Goal: Task Accomplishment & Management: Use online tool/utility

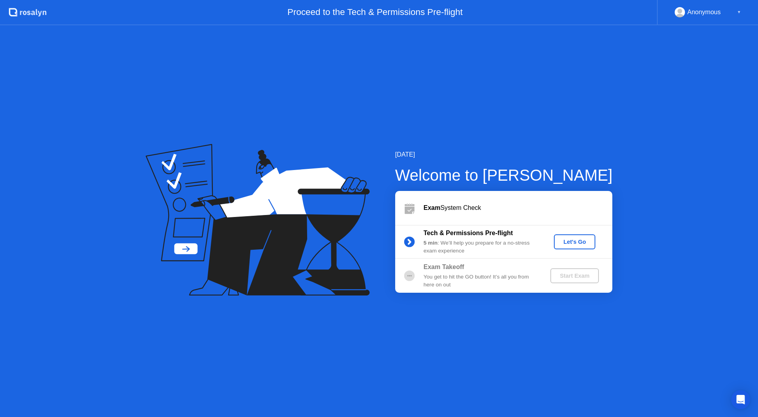
click at [571, 243] on div "Let's Go" at bounding box center [574, 242] width 35 height 6
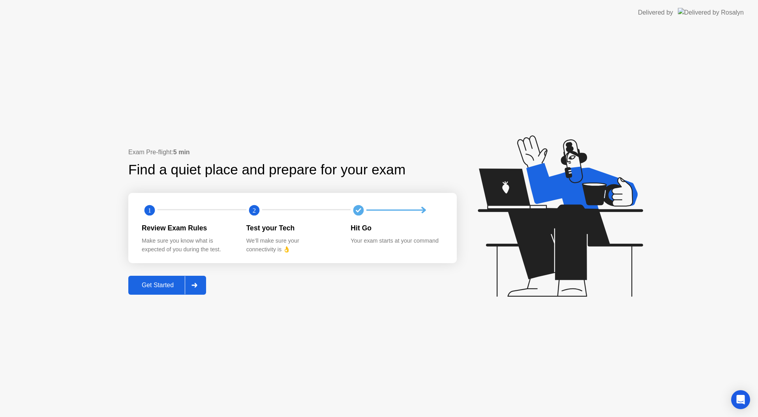
click at [153, 289] on div "Get Started" at bounding box center [158, 285] width 54 height 7
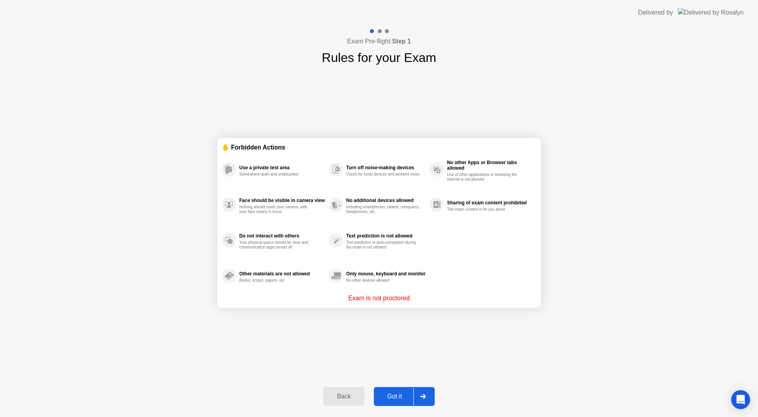
click at [396, 400] on div "Got it" at bounding box center [394, 396] width 37 height 7
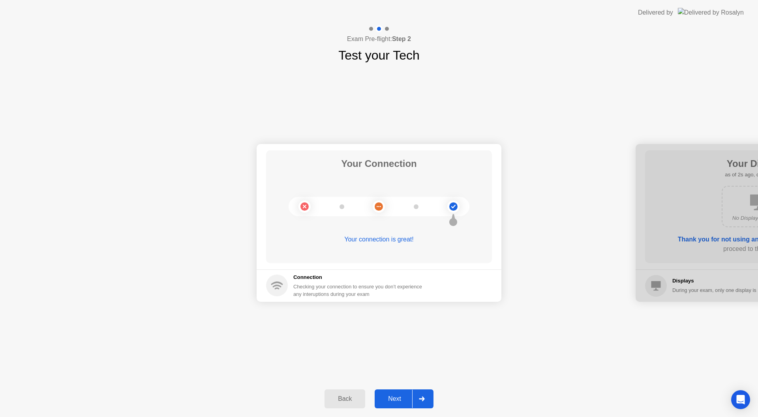
click at [396, 401] on div "Next" at bounding box center [394, 399] width 35 height 7
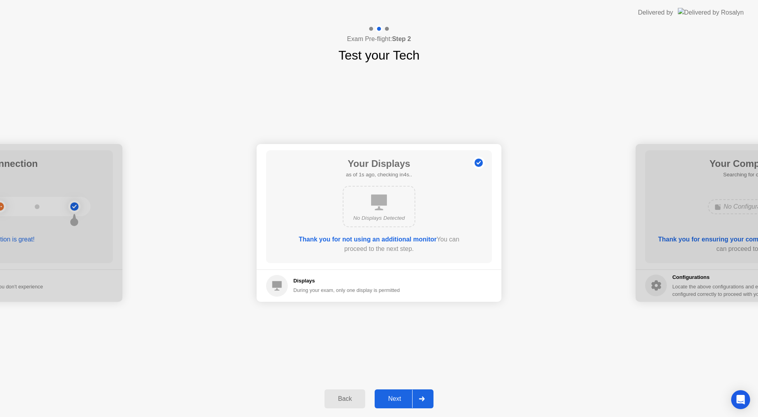
click at [396, 401] on div "Next" at bounding box center [394, 399] width 35 height 7
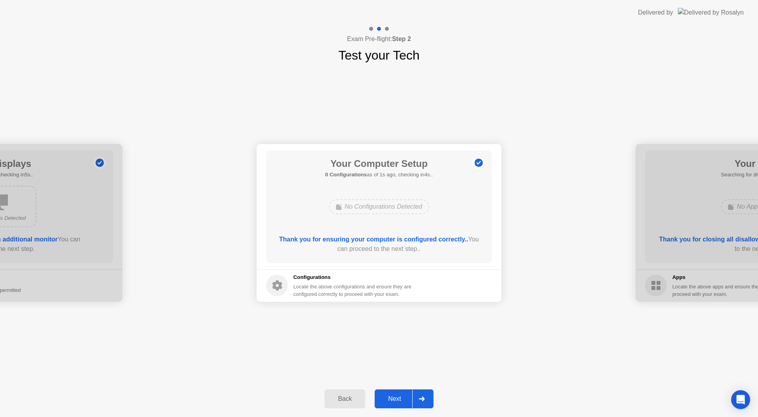
click at [396, 401] on div "Next" at bounding box center [394, 399] width 35 height 7
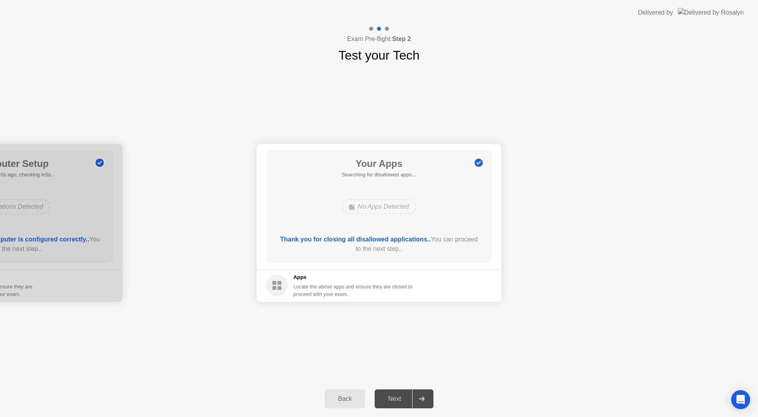
click at [395, 401] on div "Next" at bounding box center [394, 399] width 35 height 7
drag, startPoint x: 426, startPoint y: 353, endPoint x: 416, endPoint y: 339, distance: 16.8
click at [426, 353] on div "Your Connection Your connection is great! Connection Checking your connection t…" at bounding box center [379, 223] width 758 height 316
click at [470, 284] on div "Force Close..." at bounding box center [465, 286] width 48 height 6
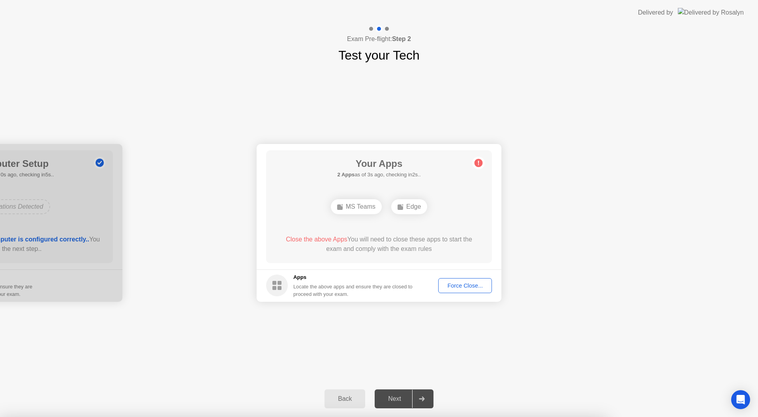
click at [477, 163] on circle at bounding box center [479, 163] width 8 height 8
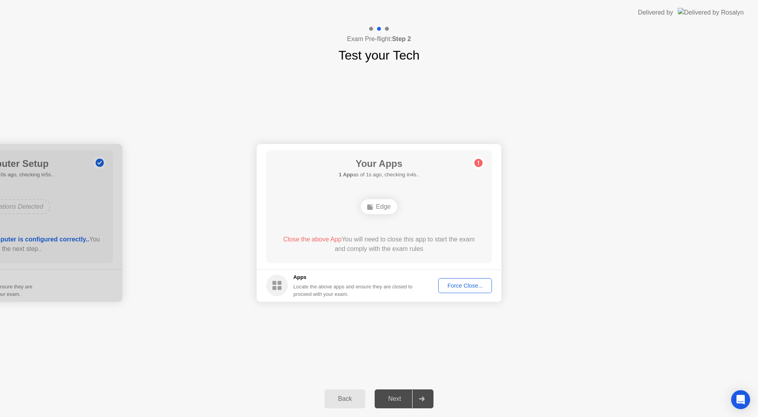
click at [449, 283] on div "Force Close..." at bounding box center [465, 286] width 48 height 6
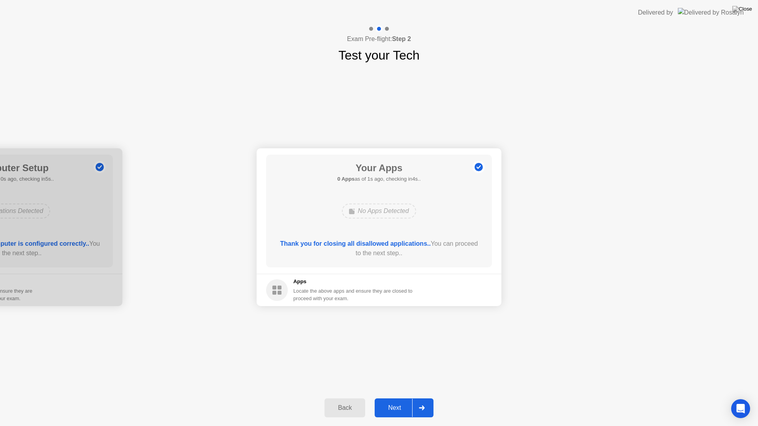
click at [398, 409] on div "Next" at bounding box center [394, 408] width 35 height 7
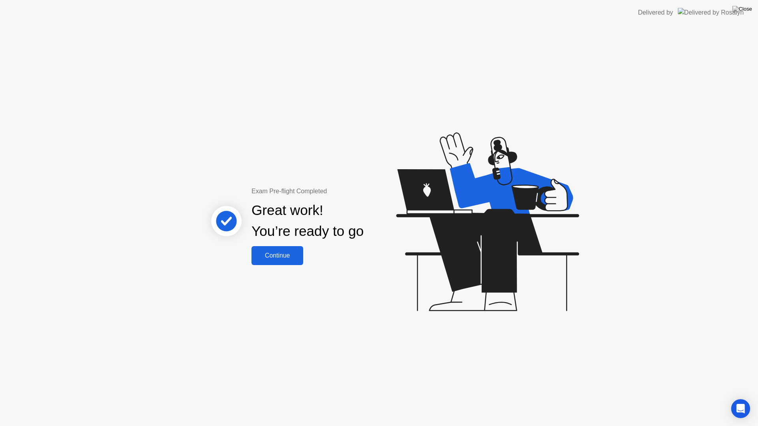
click at [287, 257] on div "Continue" at bounding box center [277, 255] width 47 height 7
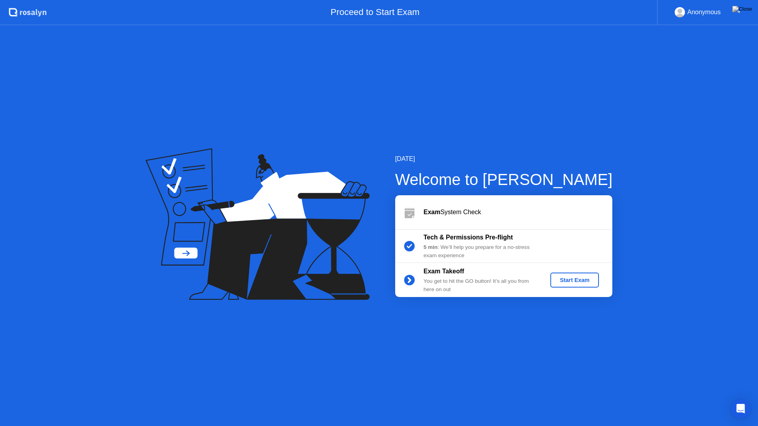
click at [571, 282] on div "Start Exam" at bounding box center [575, 280] width 42 height 6
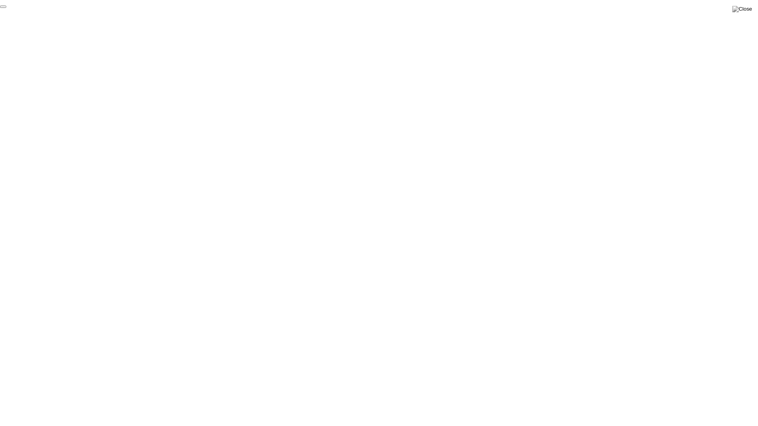
click div "End Proctoring Session"
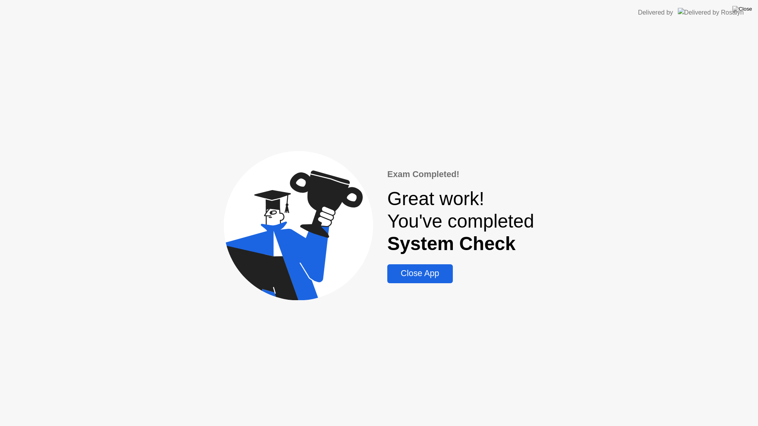
drag, startPoint x: 409, startPoint y: 275, endPoint x: 410, endPoint y: 268, distance: 7.2
click at [409, 276] on div "Close App" at bounding box center [420, 274] width 60 height 10
